Goal: Task Accomplishment & Management: Use online tool/utility

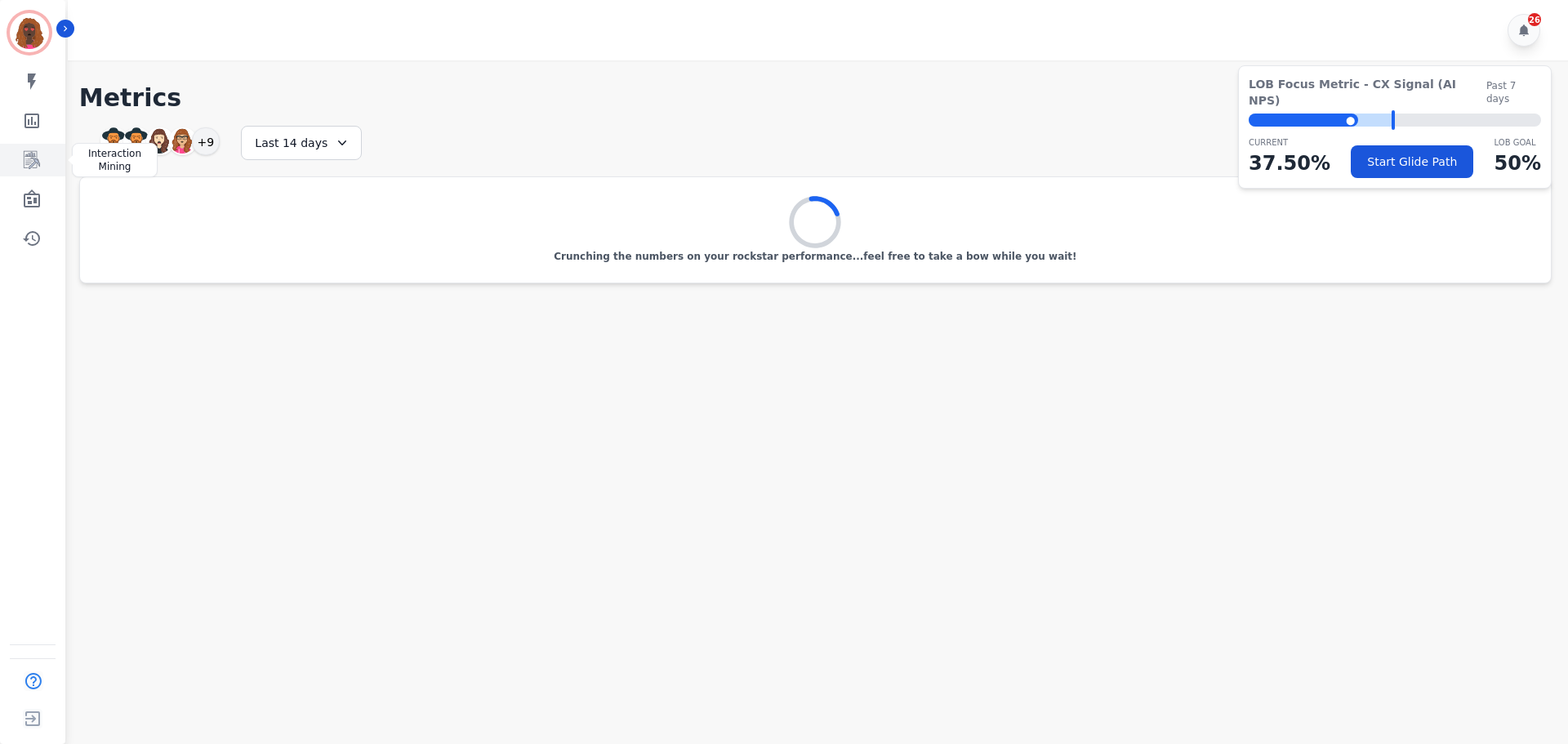
click at [46, 164] on link "Sidebar" at bounding box center [34, 160] width 63 height 32
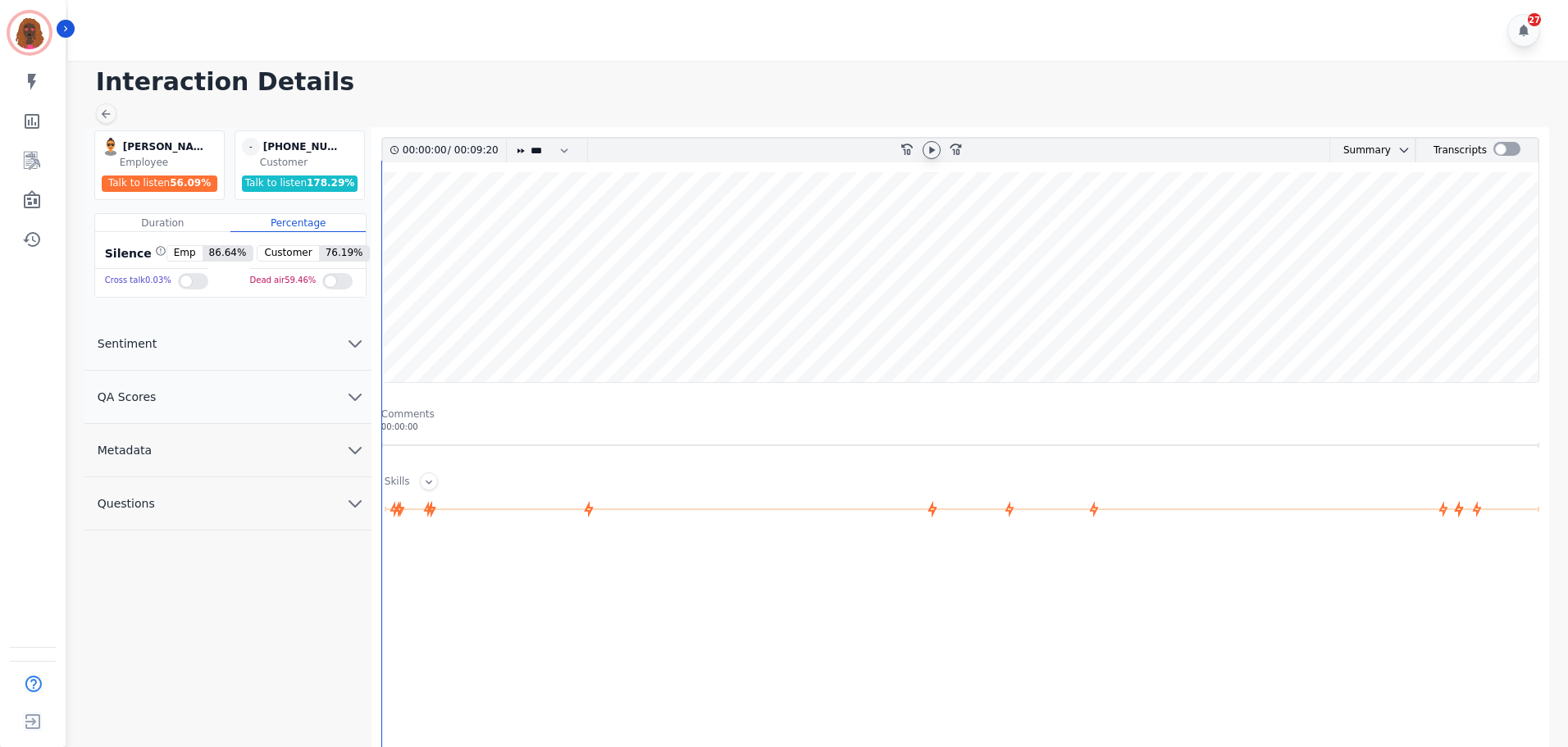
click at [929, 146] on icon at bounding box center [931, 150] width 13 height 13
click at [433, 225] on wave at bounding box center [960, 277] width 1157 height 210
click at [442, 229] on wave at bounding box center [960, 277] width 1157 height 210
click at [477, 330] on wave at bounding box center [960, 277] width 1157 height 210
click at [492, 331] on wave at bounding box center [960, 277] width 1157 height 210
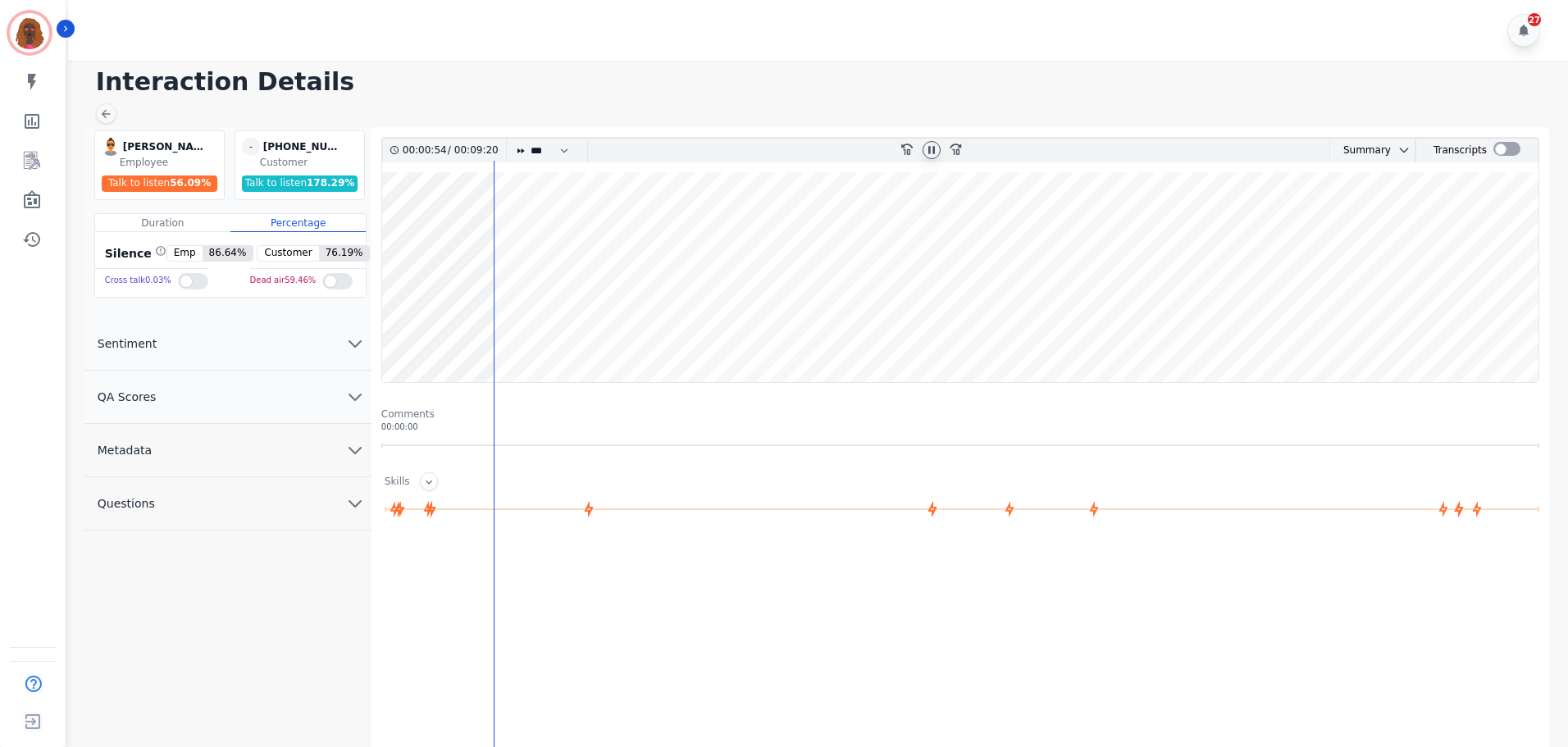
click at [511, 228] on wave at bounding box center [960, 277] width 1157 height 210
click at [522, 228] on wave at bounding box center [960, 277] width 1157 height 210
click at [547, 222] on wave at bounding box center [960, 277] width 1157 height 210
click at [563, 225] on wave at bounding box center [960, 277] width 1157 height 210
click at [570, 335] on wave at bounding box center [960, 277] width 1157 height 210
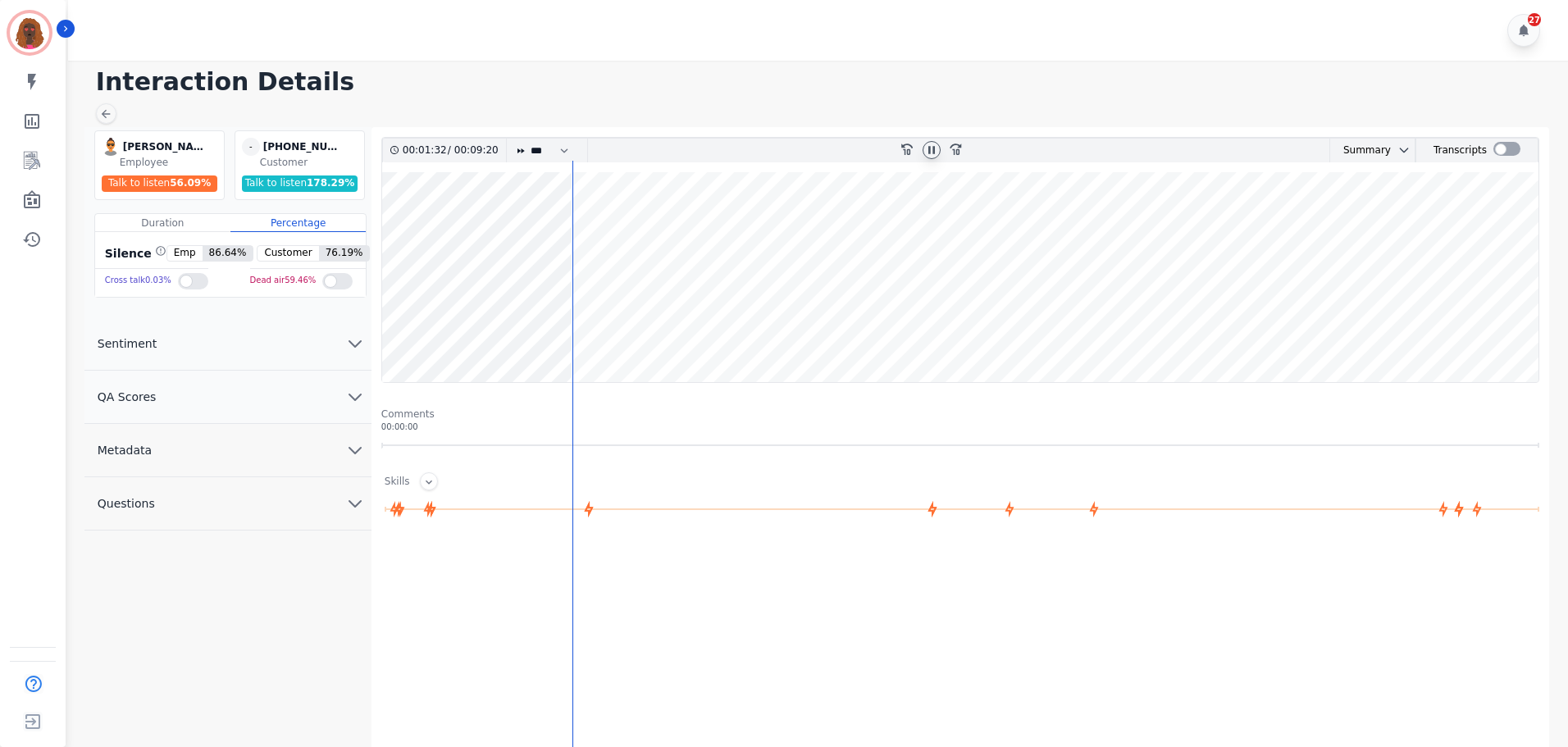
click at [585, 327] on wave at bounding box center [960, 277] width 1157 height 210
click at [597, 326] on wave at bounding box center [960, 277] width 1157 height 210
click at [608, 225] on wave at bounding box center [960, 277] width 1157 height 210
click at [619, 223] on wave at bounding box center [960, 277] width 1157 height 210
click at [643, 224] on wave at bounding box center [960, 277] width 1157 height 210
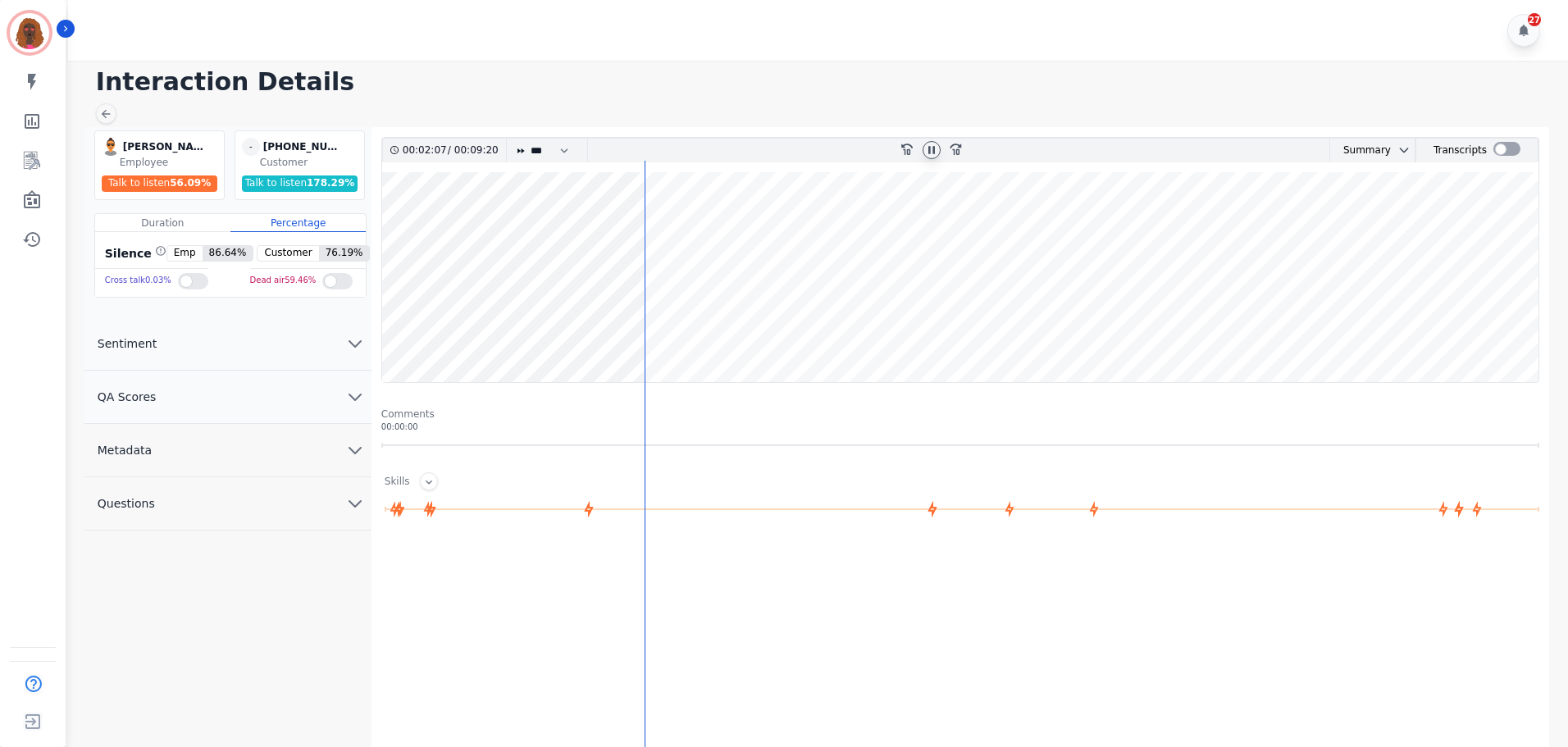
click at [659, 223] on wave at bounding box center [960, 277] width 1157 height 210
click at [674, 328] on wave at bounding box center [960, 277] width 1157 height 210
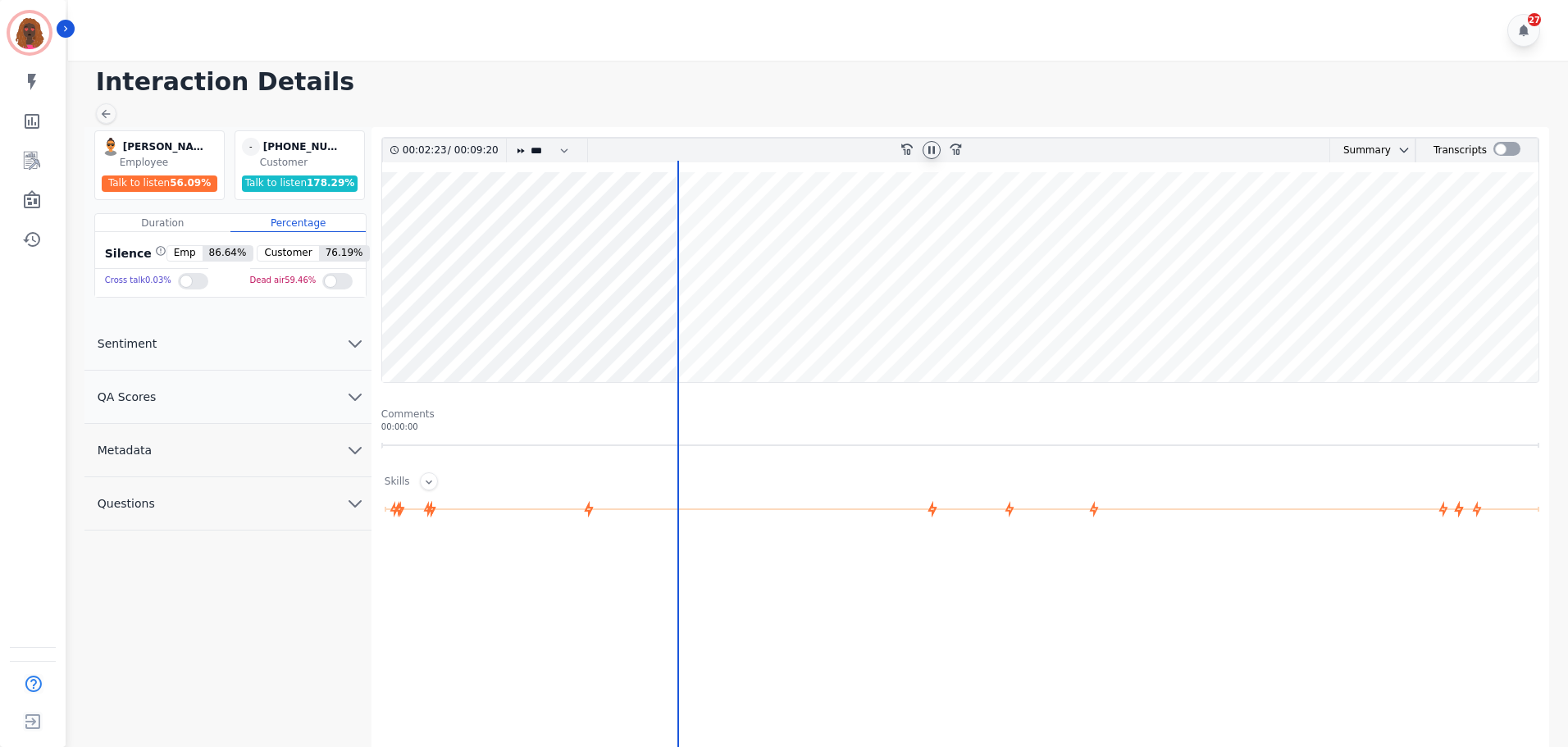
click at [665, 225] on wave at bounding box center [960, 277] width 1157 height 210
click at [675, 324] on wave at bounding box center [960, 277] width 1157 height 210
click at [688, 220] on wave at bounding box center [960, 277] width 1157 height 210
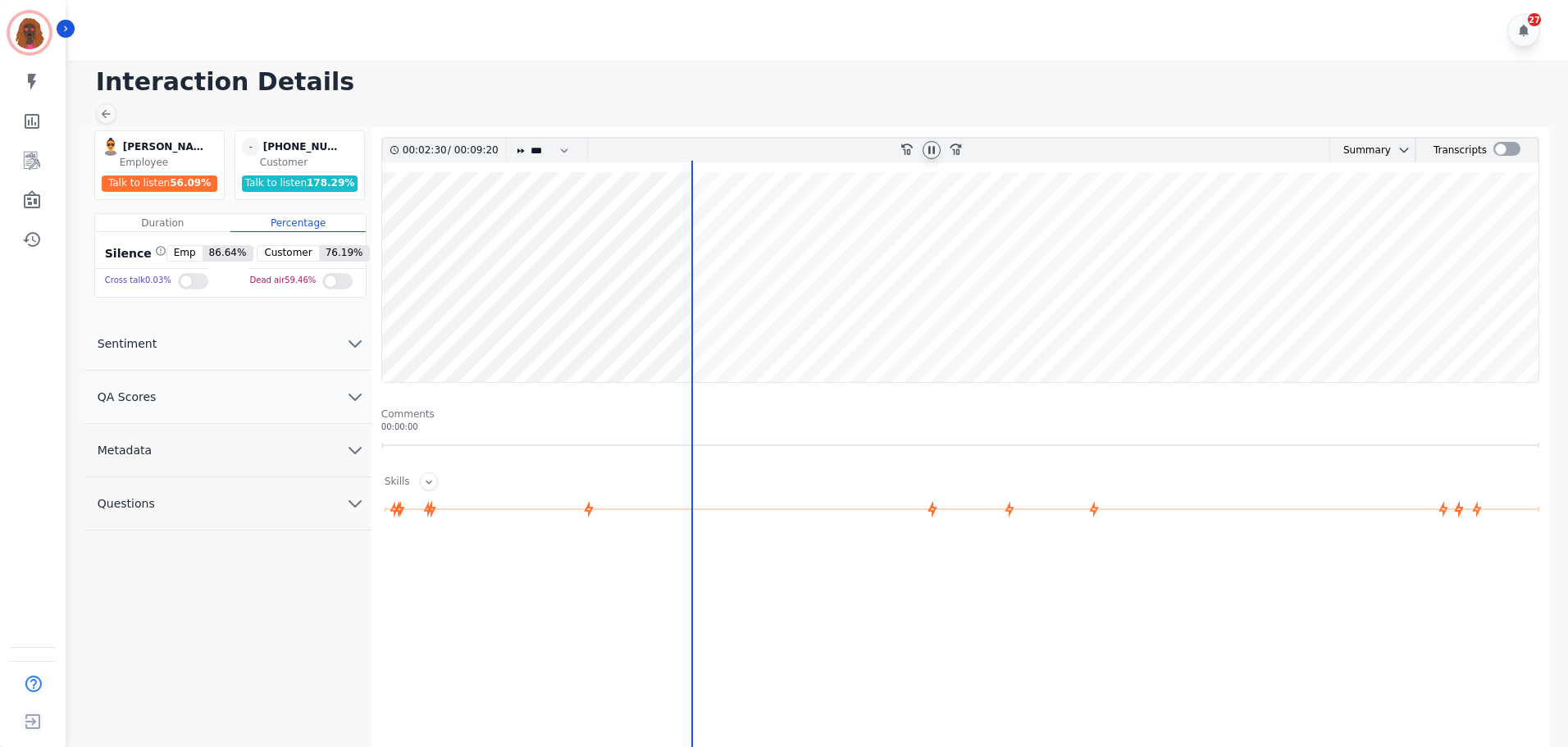
click at [695, 231] on wave at bounding box center [960, 277] width 1157 height 210
click at [710, 330] on wave at bounding box center [960, 277] width 1157 height 210
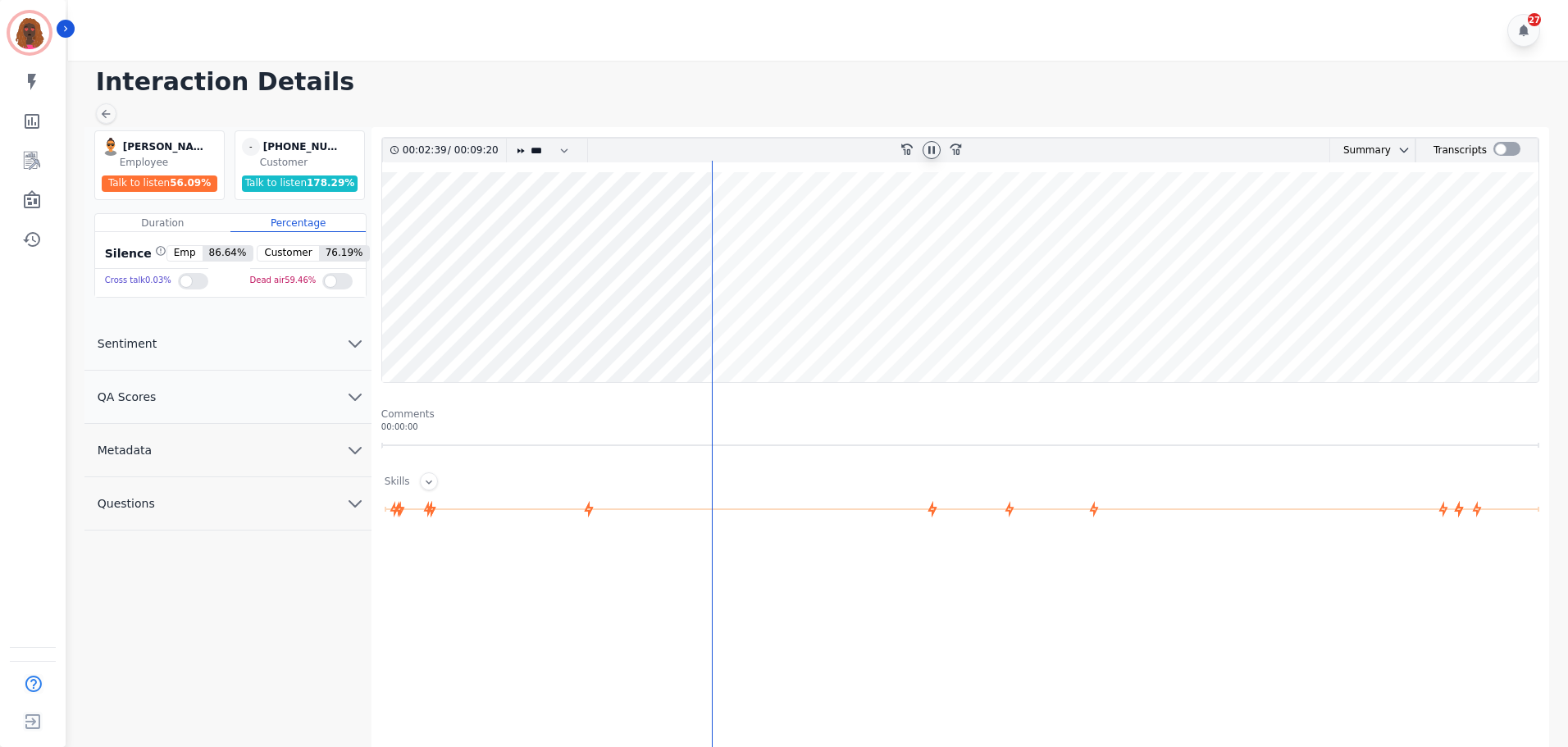
click at [717, 227] on wave at bounding box center [960, 277] width 1157 height 210
click at [728, 222] on wave at bounding box center [960, 277] width 1157 height 210
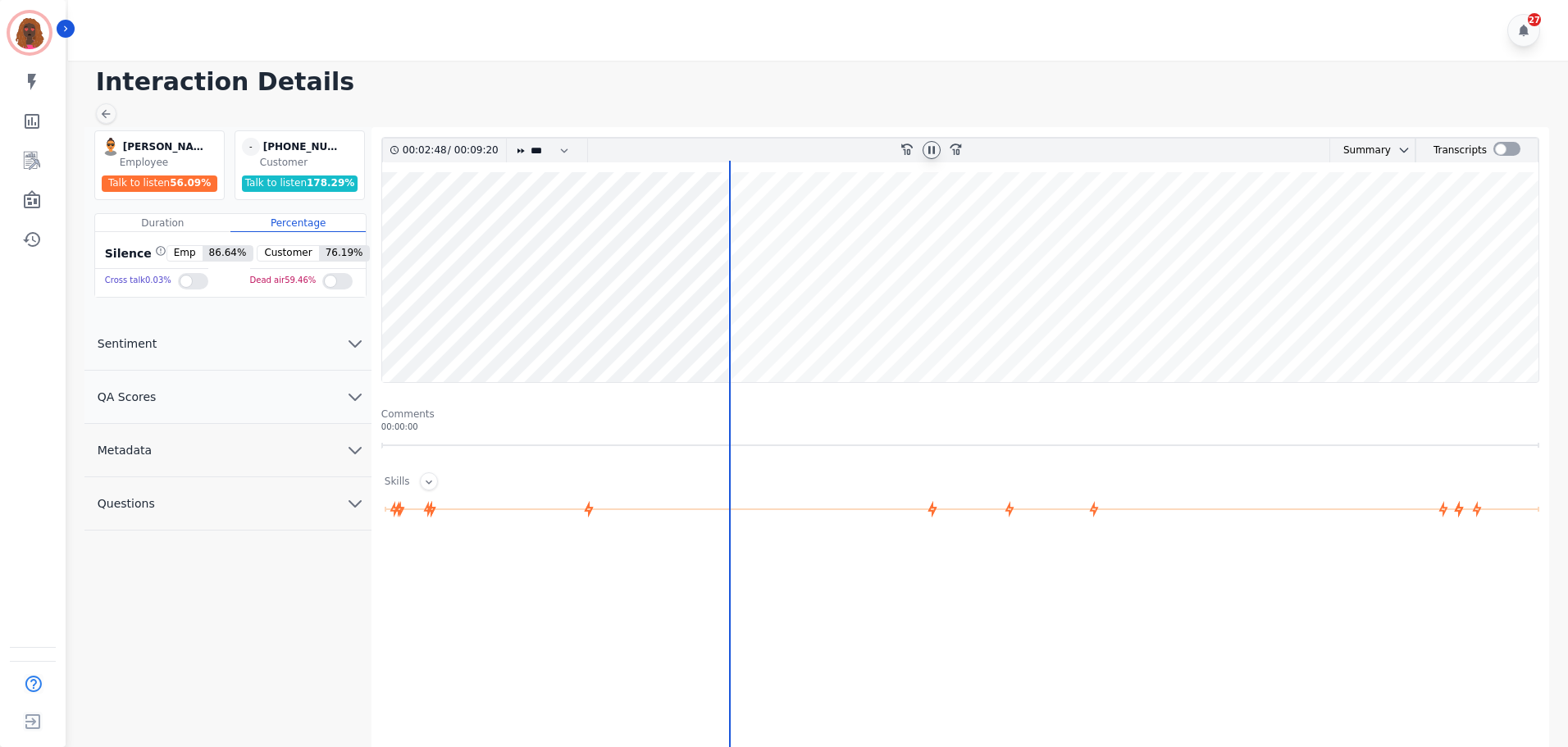
click at [739, 330] on wave at bounding box center [960, 277] width 1157 height 210
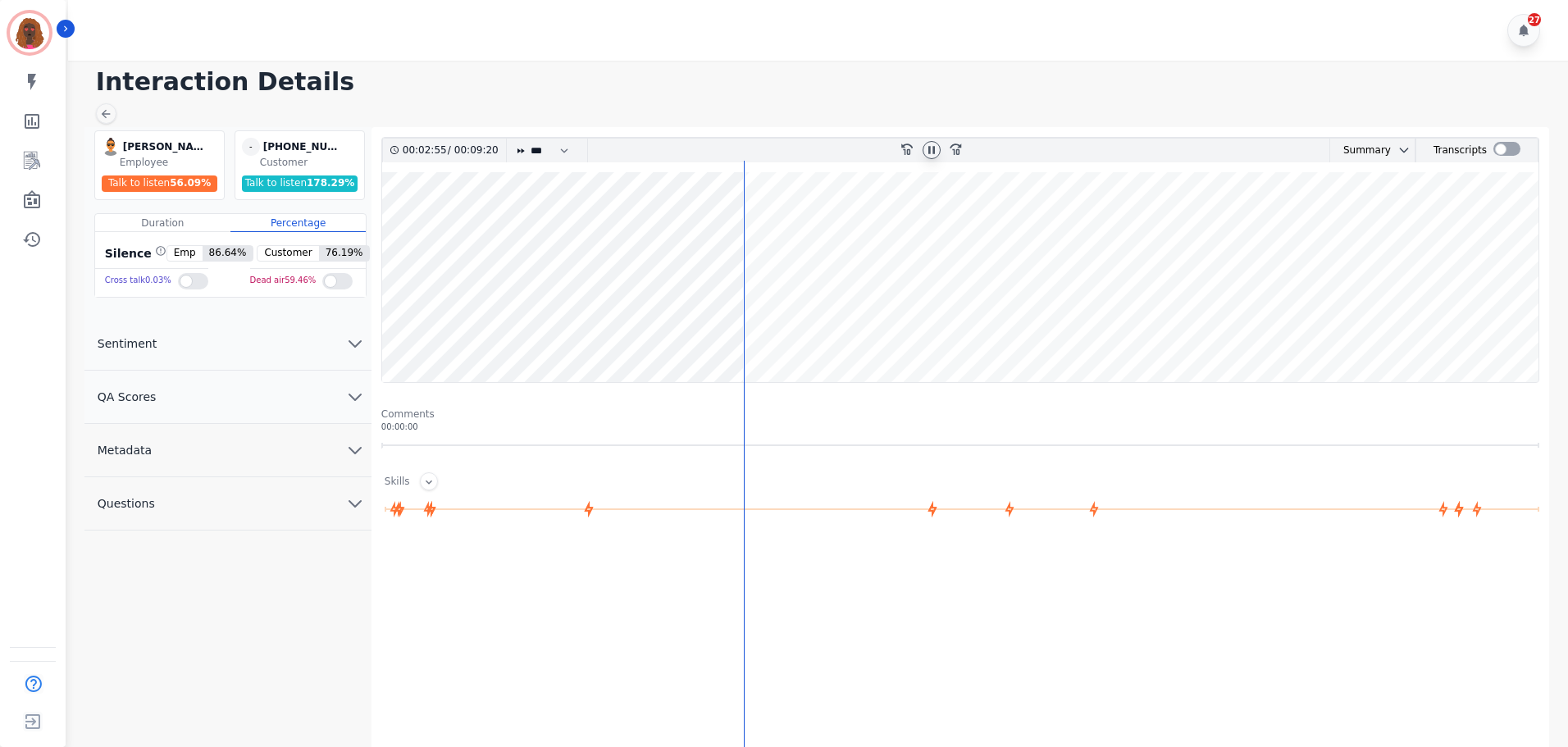
click at [746, 225] on wave at bounding box center [960, 277] width 1157 height 210
click at [752, 225] on wave at bounding box center [960, 277] width 1157 height 210
click at [768, 328] on wave at bounding box center [960, 277] width 1157 height 210
click at [790, 327] on wave at bounding box center [960, 277] width 1157 height 210
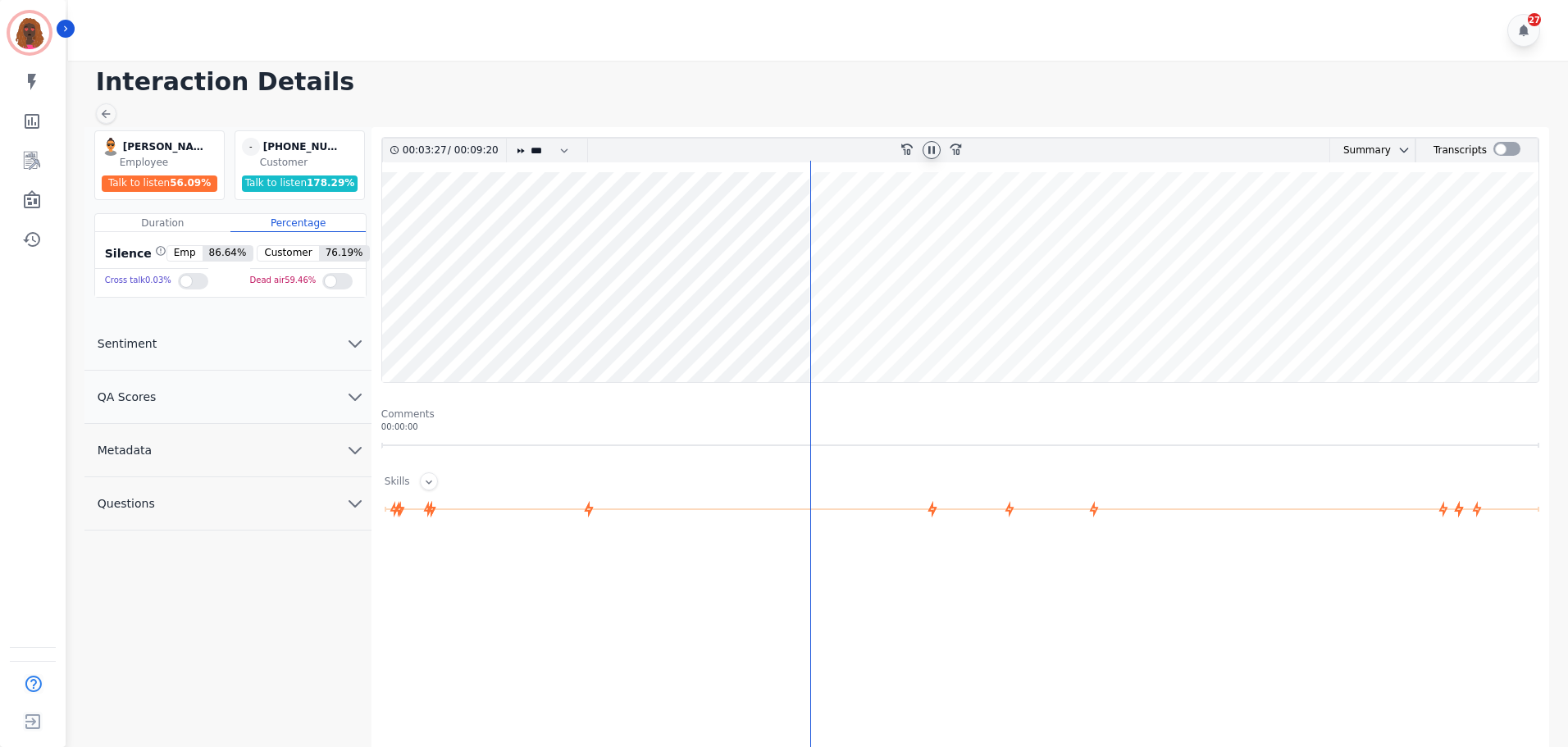
click at [788, 326] on wave at bounding box center [960, 277] width 1157 height 210
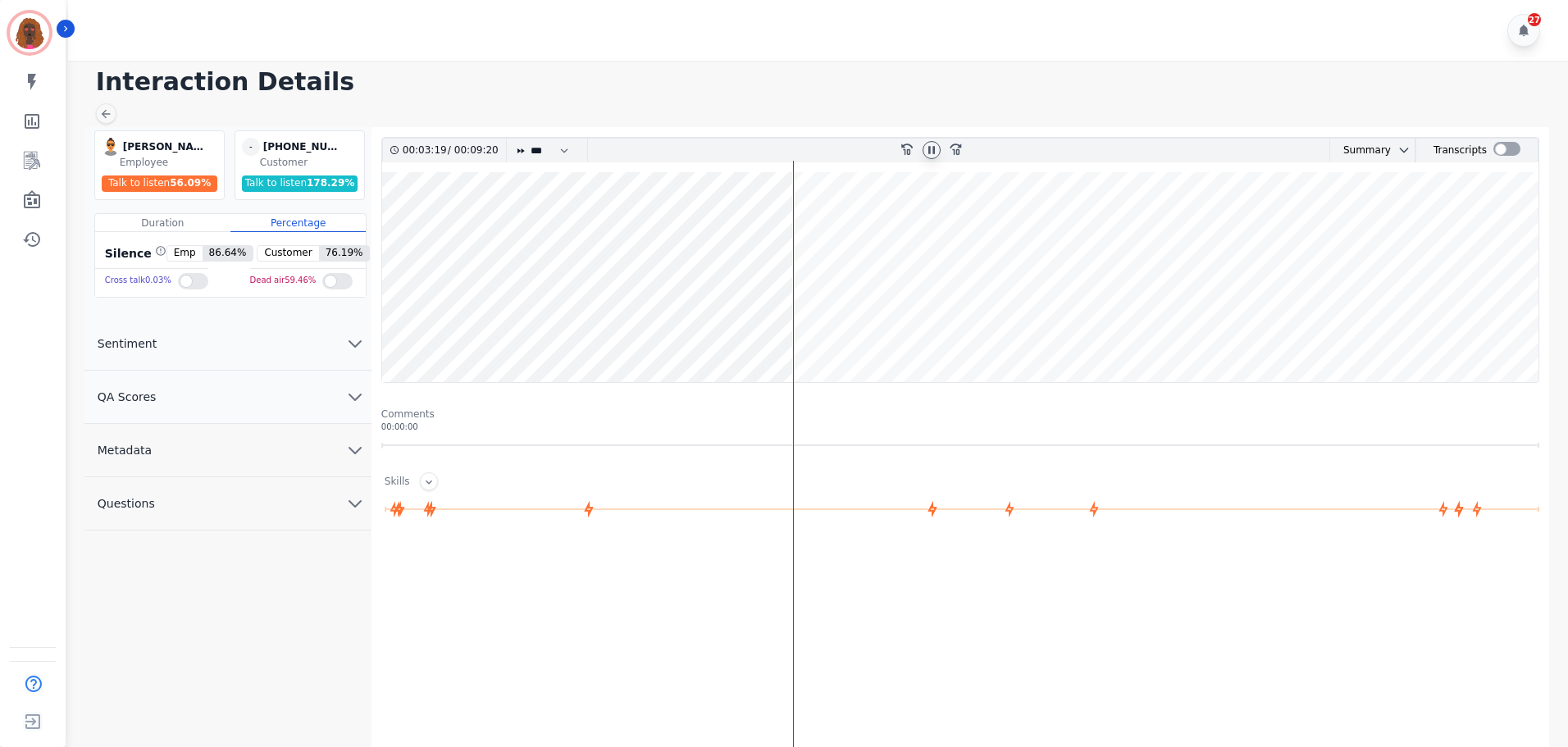
click at [798, 327] on wave at bounding box center [960, 277] width 1157 height 210
click at [817, 230] on wave at bounding box center [960, 277] width 1157 height 210
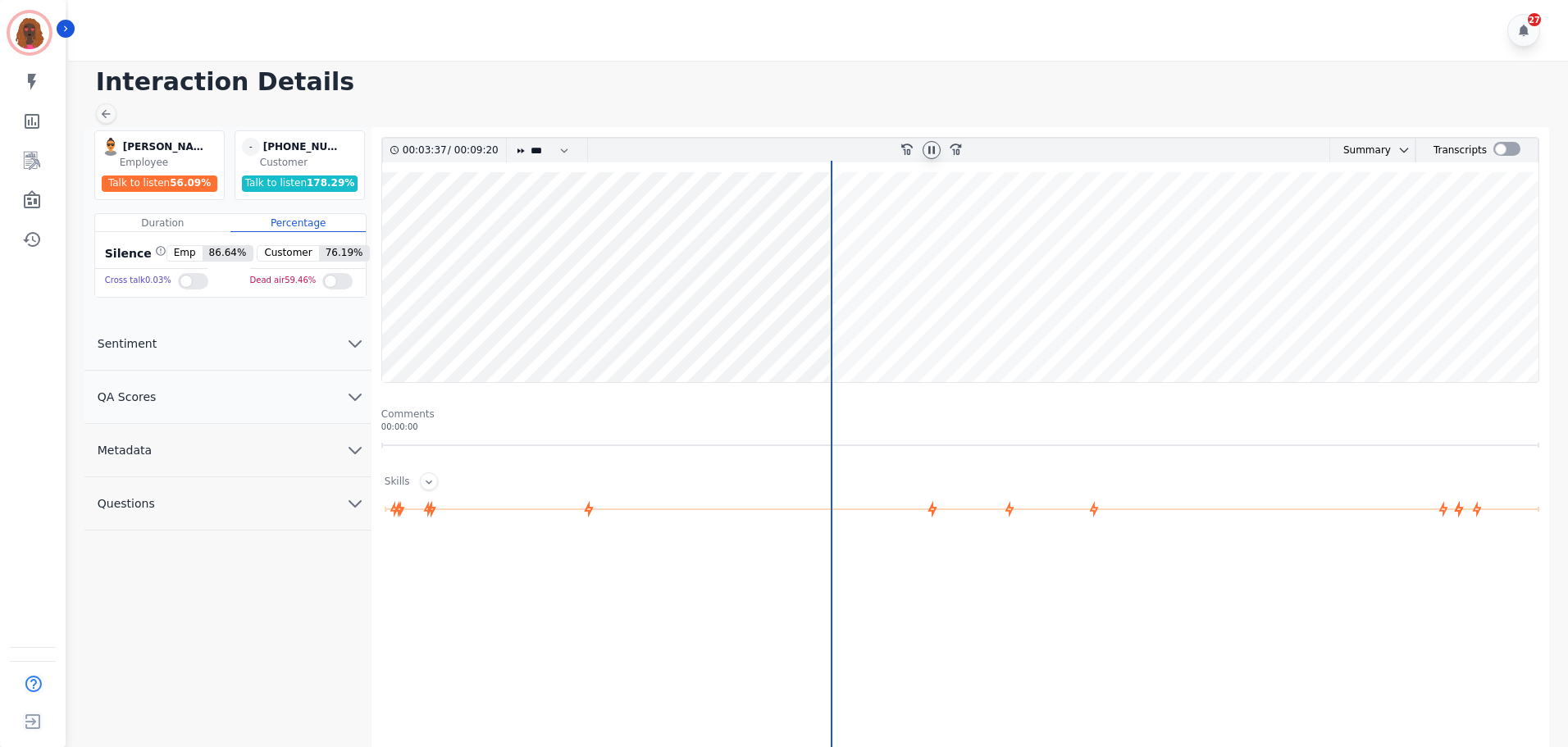
click at [840, 329] on wave at bounding box center [960, 277] width 1157 height 210
click at [845, 224] on wave at bounding box center [960, 277] width 1157 height 210
click at [864, 332] on wave at bounding box center [960, 277] width 1157 height 210
click at [874, 226] on wave at bounding box center [960, 277] width 1157 height 210
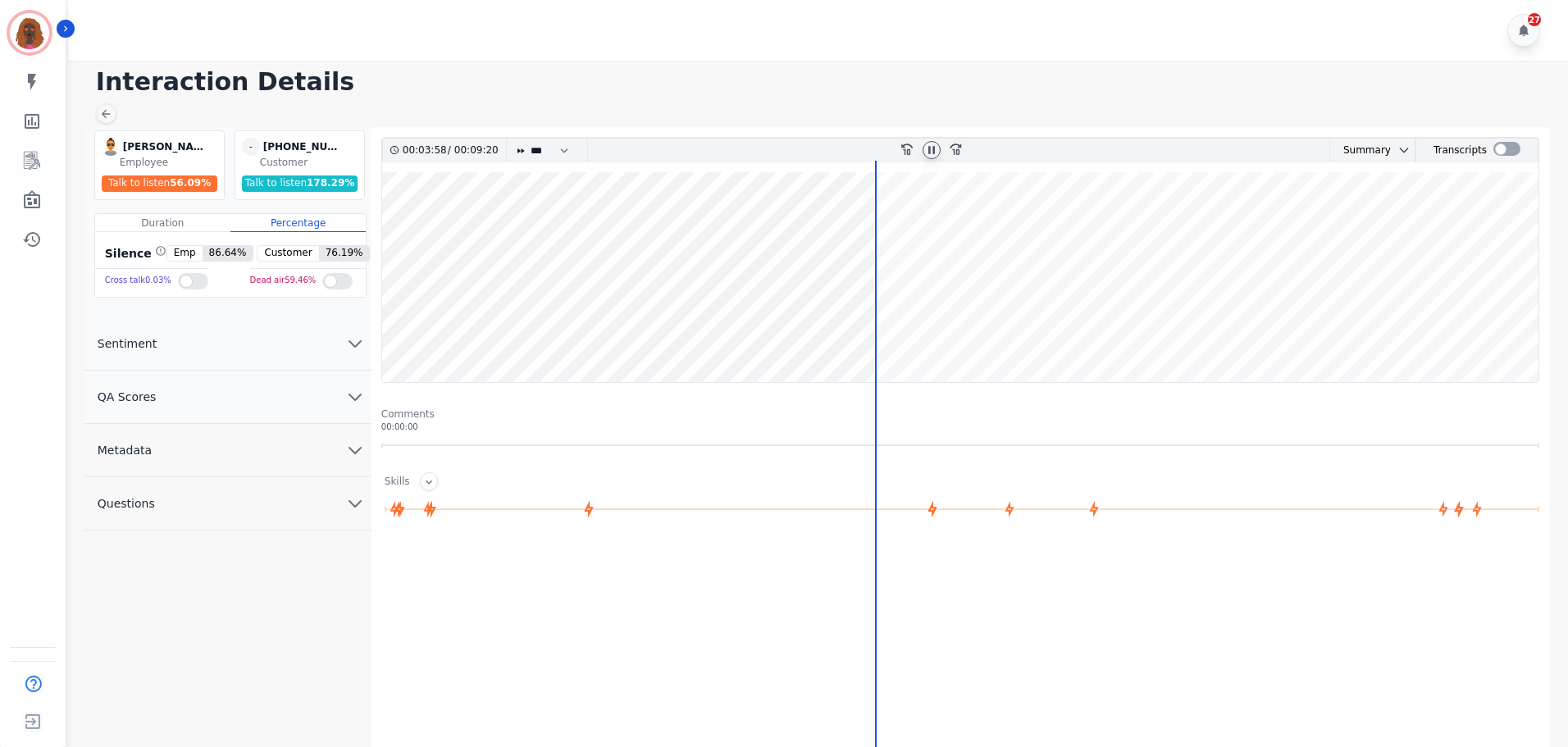
click at [881, 229] on wave at bounding box center [960, 277] width 1157 height 210
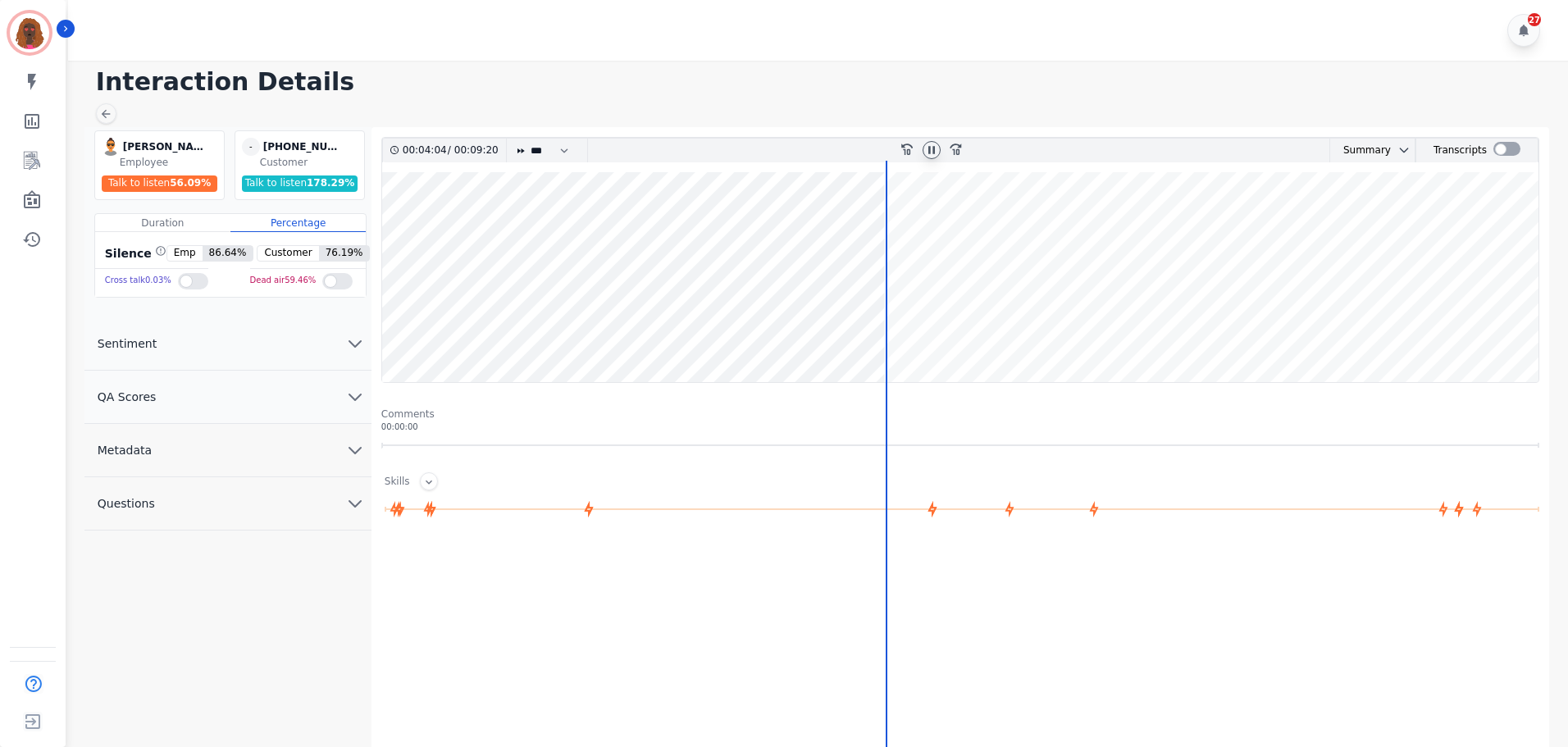
click at [895, 329] on wave at bounding box center [960, 277] width 1157 height 210
click at [908, 329] on wave at bounding box center [960, 277] width 1157 height 210
click at [915, 331] on wave at bounding box center [960, 277] width 1157 height 210
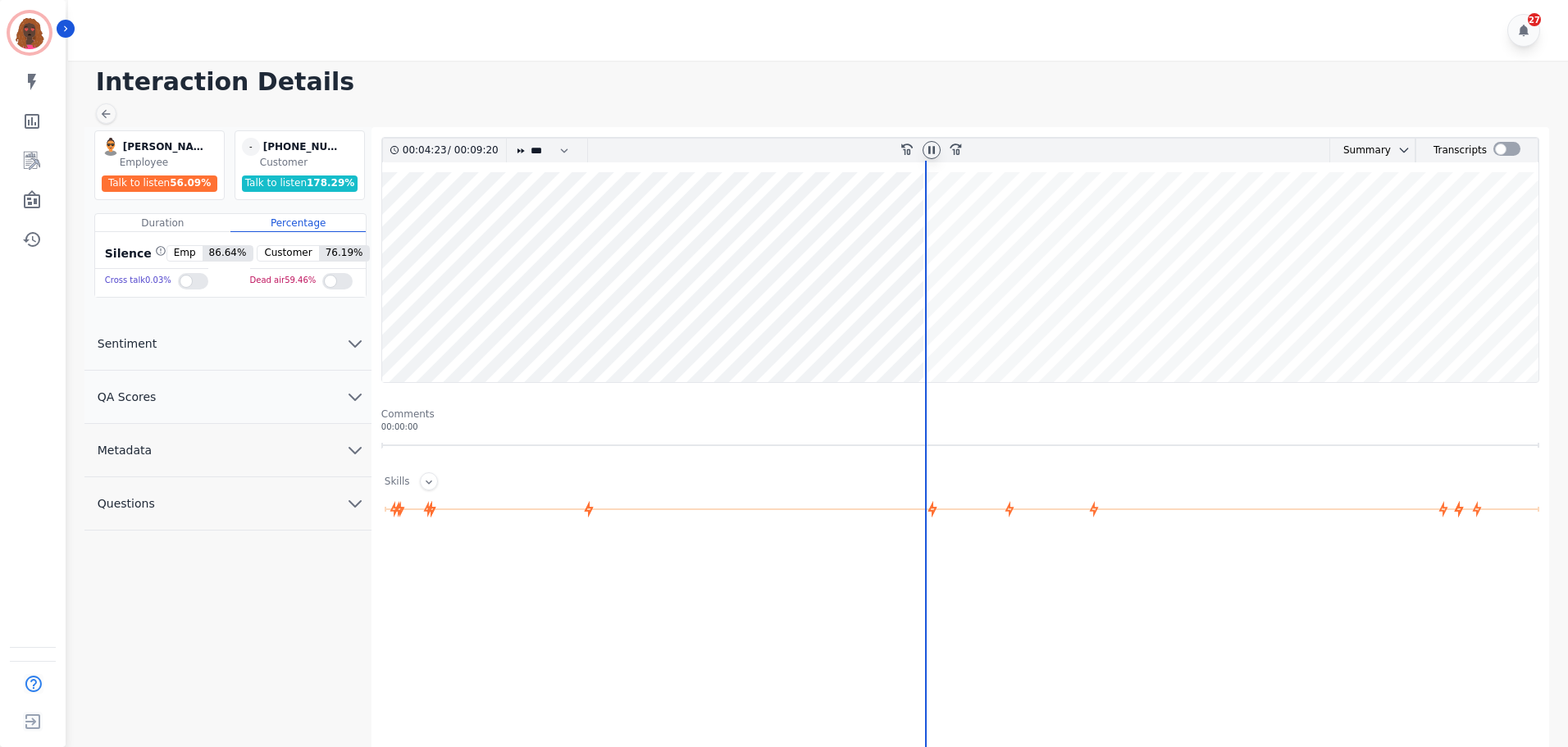
click at [930, 328] on wave at bounding box center [960, 277] width 1157 height 210
click at [934, 330] on div at bounding box center [934, 534] width 2 height 747
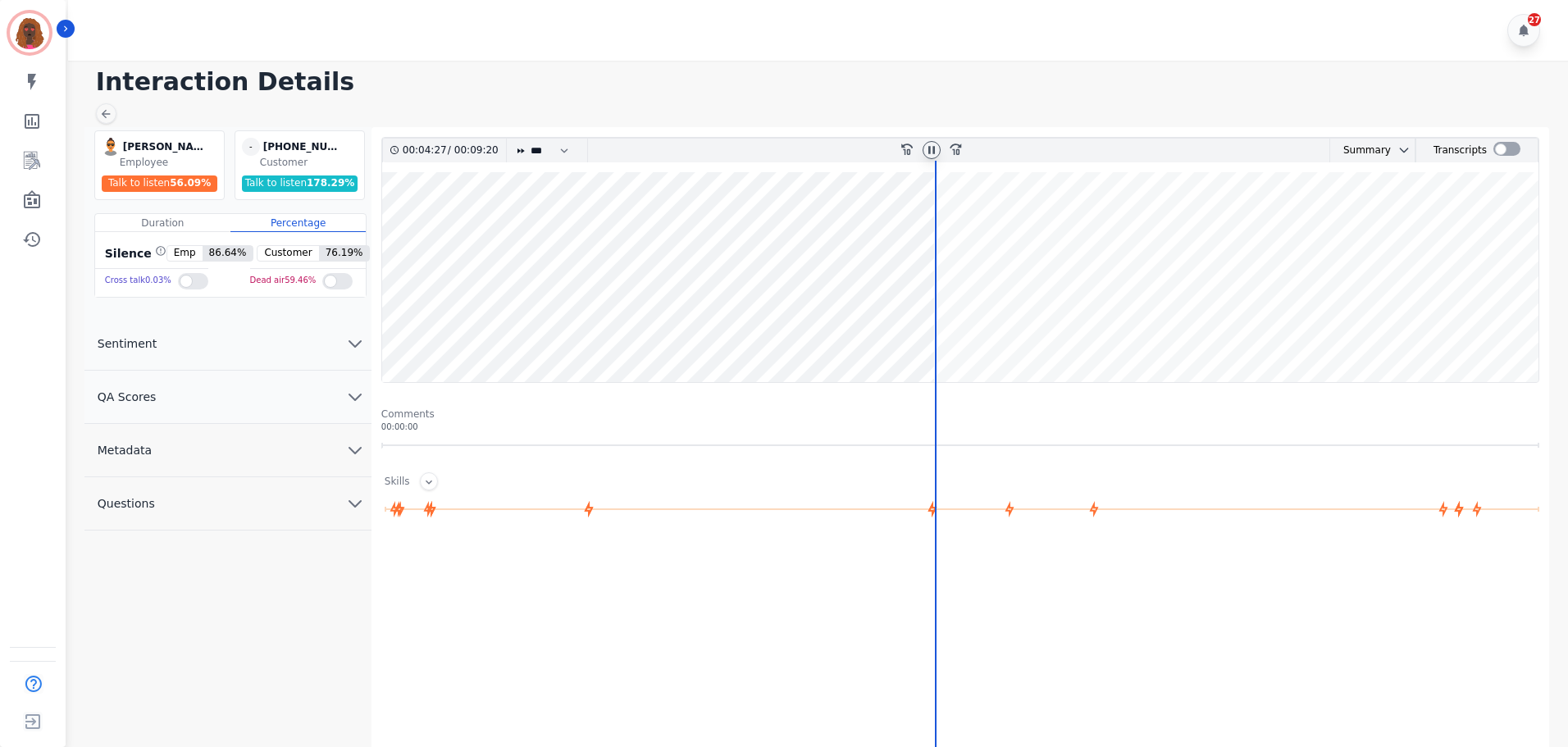
click at [974, 327] on wave at bounding box center [960, 277] width 1157 height 210
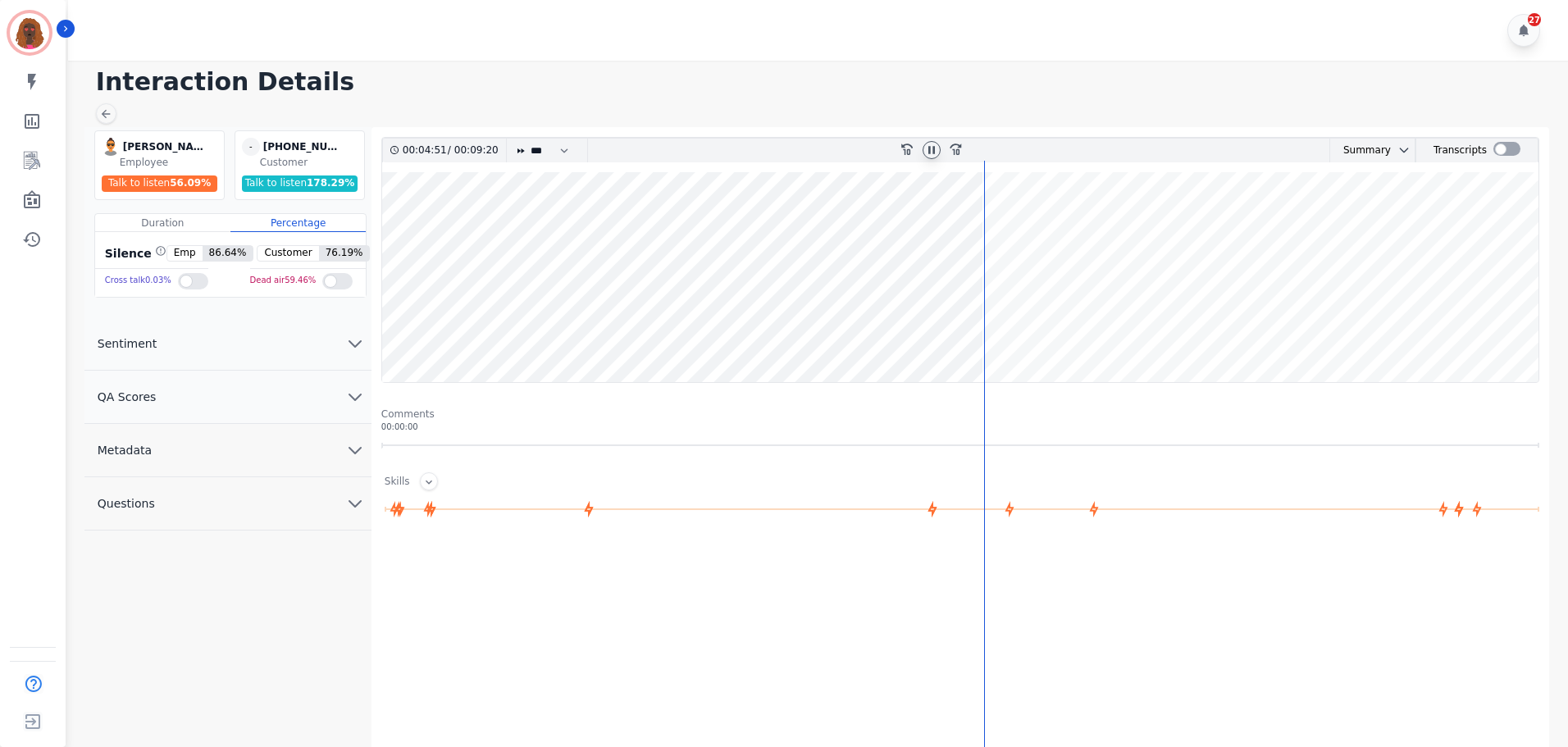
click at [998, 332] on wave at bounding box center [960, 277] width 1157 height 210
click at [1006, 331] on wave at bounding box center [960, 277] width 1157 height 210
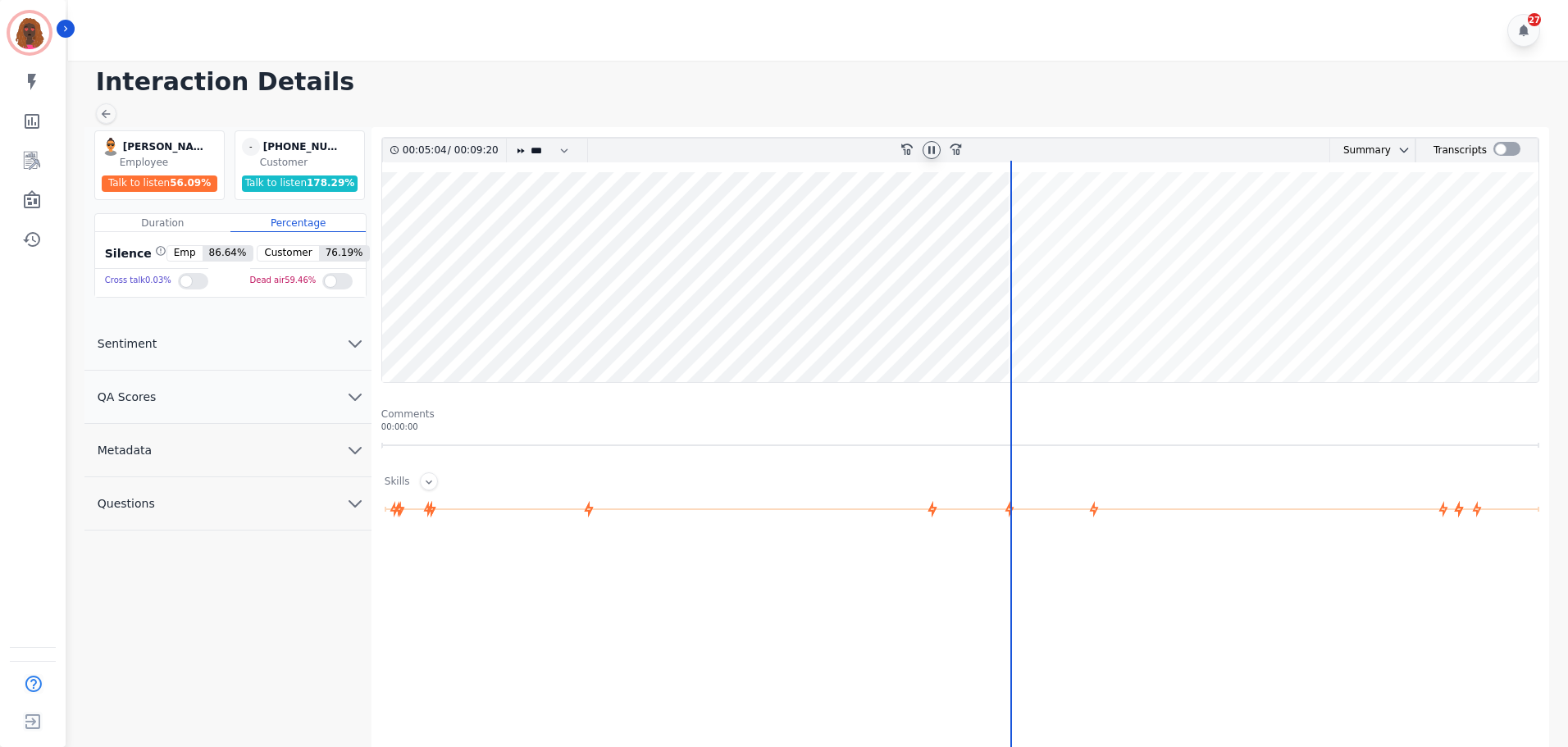
click at [1012, 328] on div "00:05:04 / 00:09:20 * * * **** * *** * **** rewind-10 fast-forward-10 Summary A…" at bounding box center [961, 505] width 1158 height 736
click at [1039, 327] on wave at bounding box center [960, 277] width 1157 height 210
click at [1053, 327] on wave at bounding box center [960, 277] width 1157 height 210
click at [1074, 328] on wave at bounding box center [960, 277] width 1157 height 210
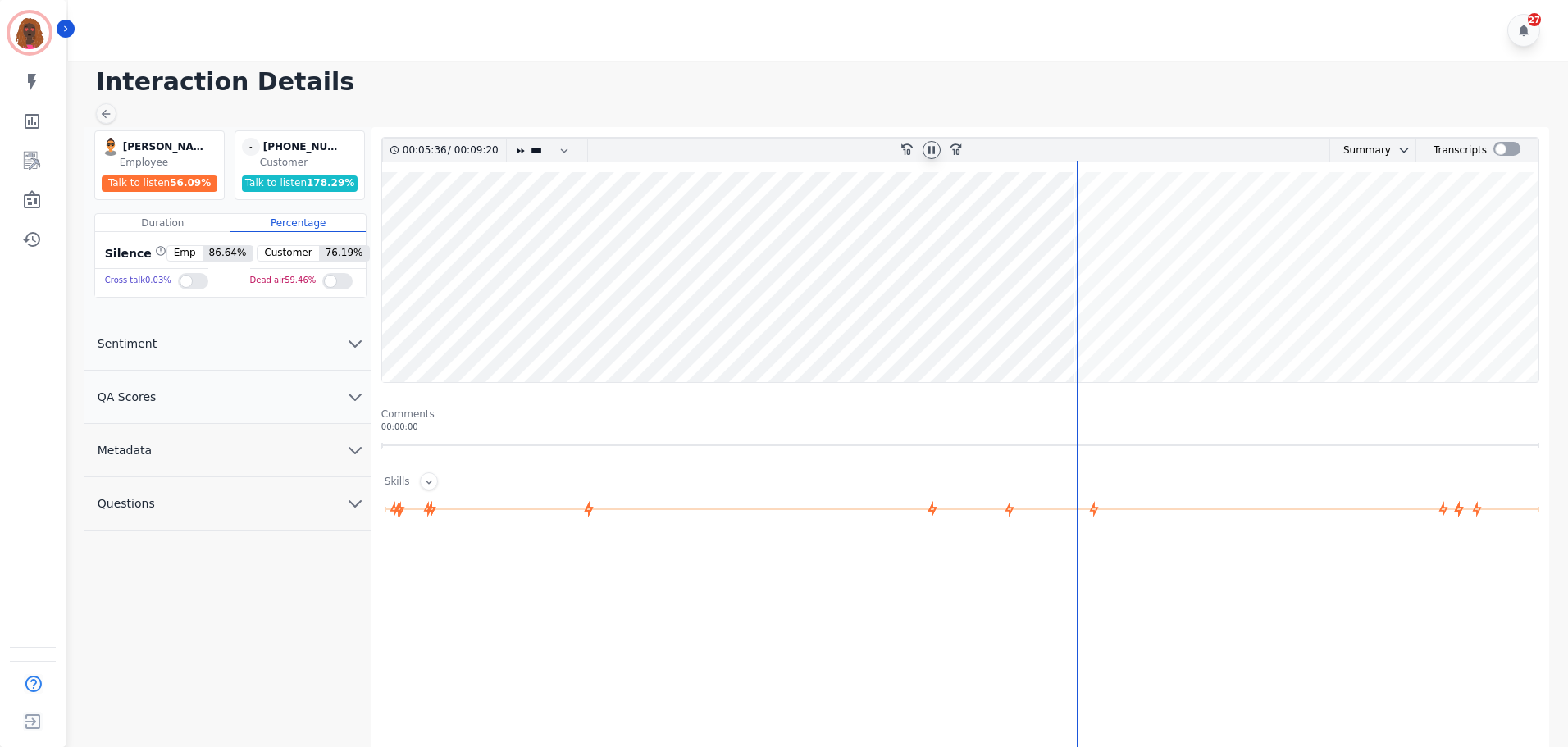
click at [1085, 331] on wave at bounding box center [960, 277] width 1157 height 210
click at [1080, 328] on wave at bounding box center [960, 277] width 1157 height 210
click at [1093, 226] on wave at bounding box center [960, 277] width 1157 height 210
click at [932, 146] on icon at bounding box center [931, 150] width 6 height 7
click at [932, 146] on icon at bounding box center [931, 150] width 13 height 13
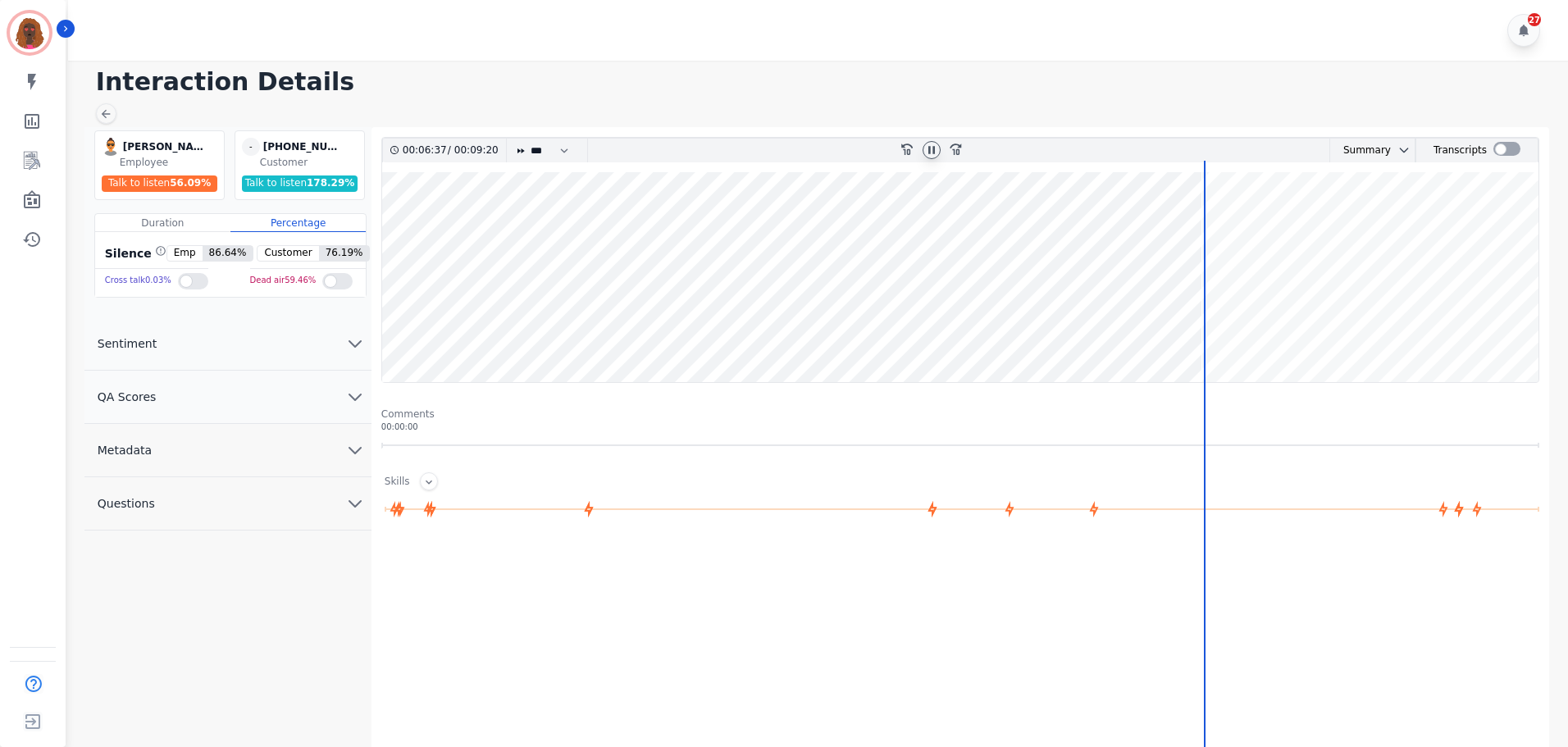
click at [931, 146] on icon at bounding box center [931, 150] width 13 height 13
